Goal: Task Accomplishment & Management: Use online tool/utility

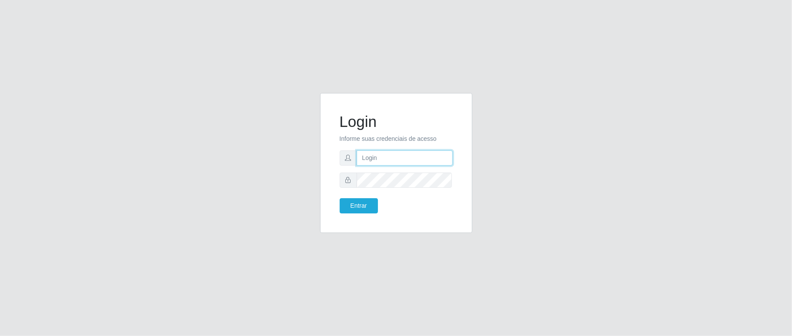
click at [401, 157] on input "text" at bounding box center [405, 158] width 96 height 15
type input "aislan@ideal"
click at [340, 198] on button "Entrar" at bounding box center [359, 205] width 38 height 15
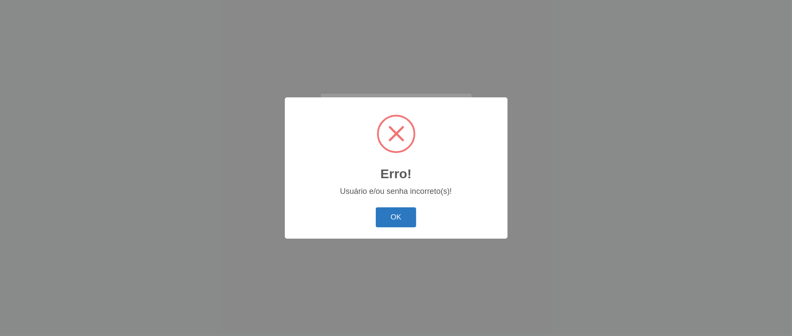
click at [397, 218] on button "OK" at bounding box center [396, 218] width 40 height 20
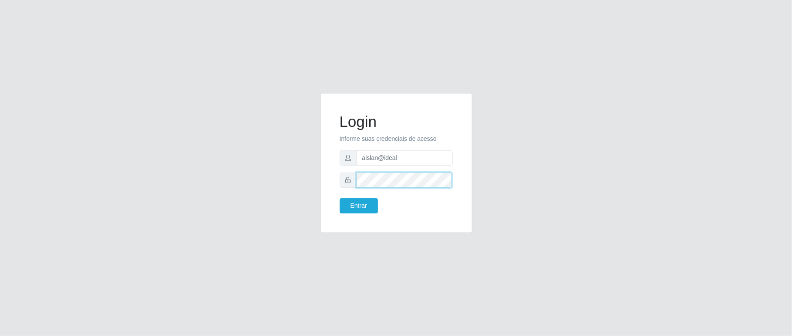
click at [340, 198] on button "Entrar" at bounding box center [359, 205] width 38 height 15
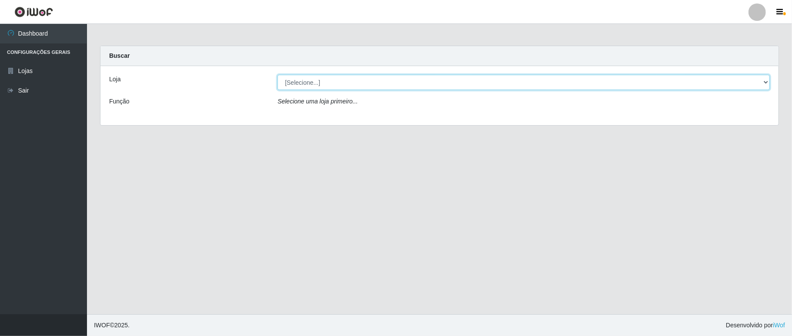
click at [317, 81] on select "[Selecione...] Ideal - Conceição" at bounding box center [524, 82] width 493 height 15
select select "231"
click at [278, 75] on select "[Selecione...] Ideal - Conceição" at bounding box center [524, 82] width 493 height 15
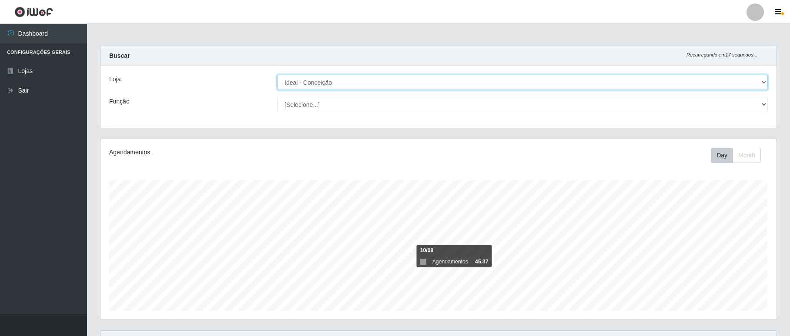
scroll to position [290, 0]
